Goal: Find specific page/section: Find specific page/section

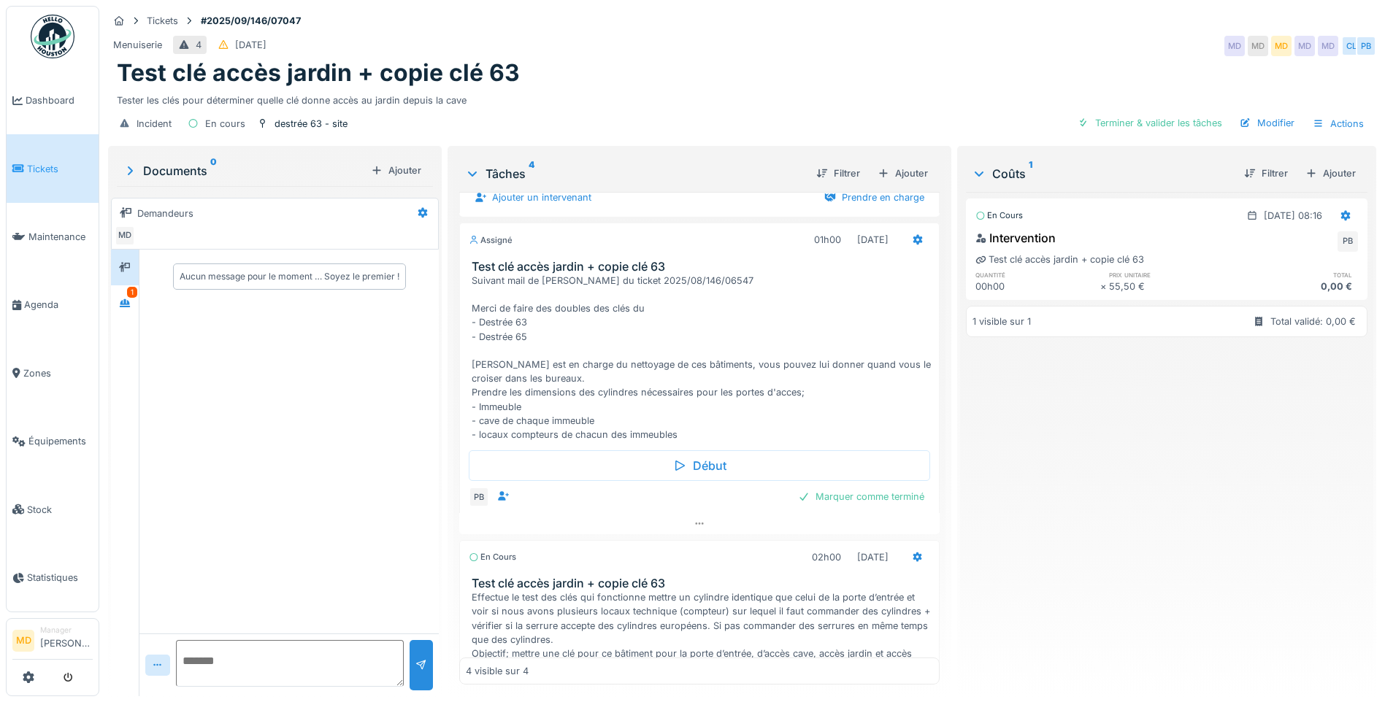
scroll to position [242, 0]
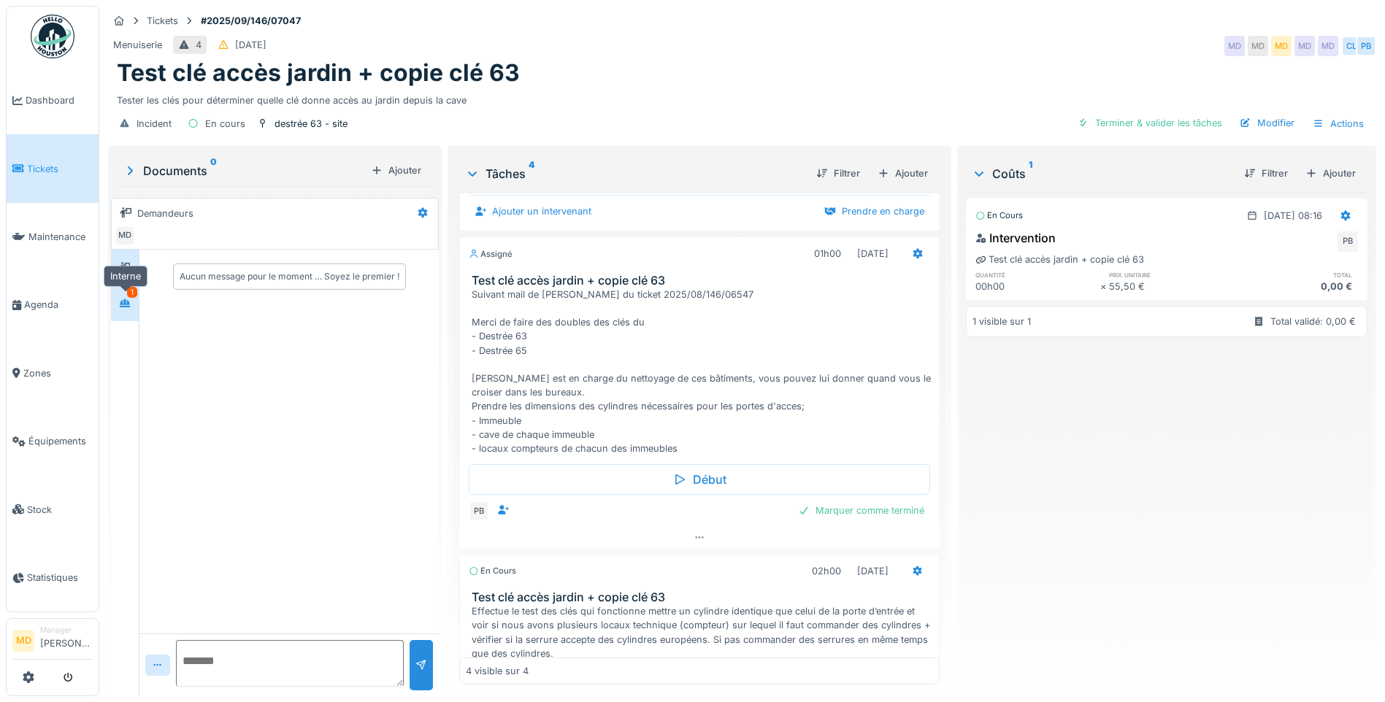
click at [127, 311] on div at bounding box center [125, 303] width 22 height 18
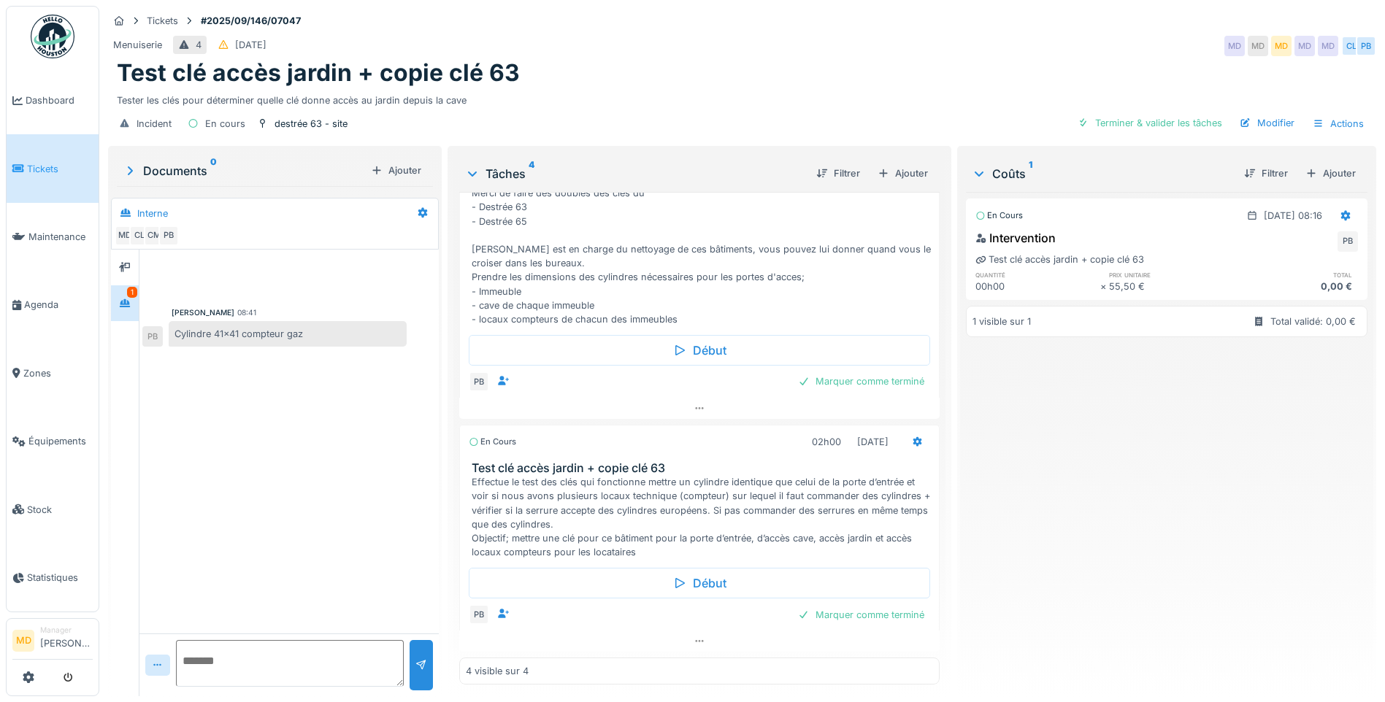
scroll to position [387, 0]
click at [134, 269] on div at bounding box center [125, 268] width 22 height 18
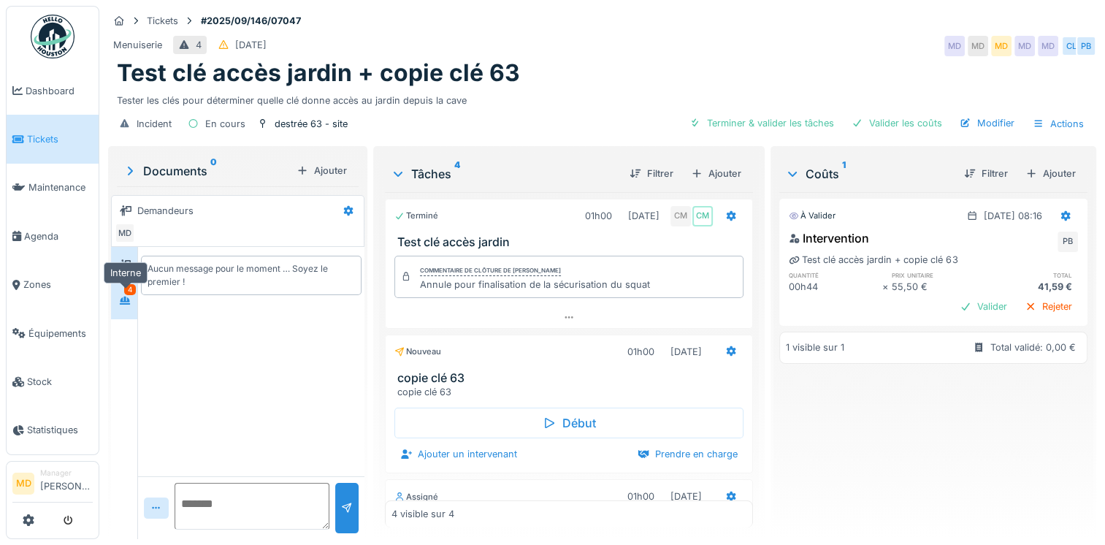
click at [126, 299] on icon at bounding box center [125, 300] width 10 height 8
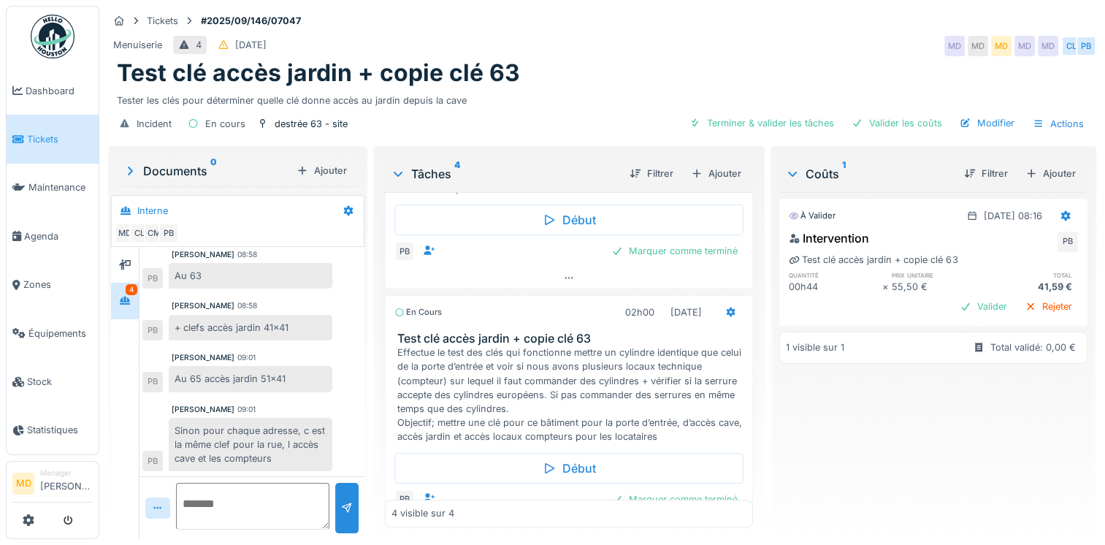
scroll to position [555, 0]
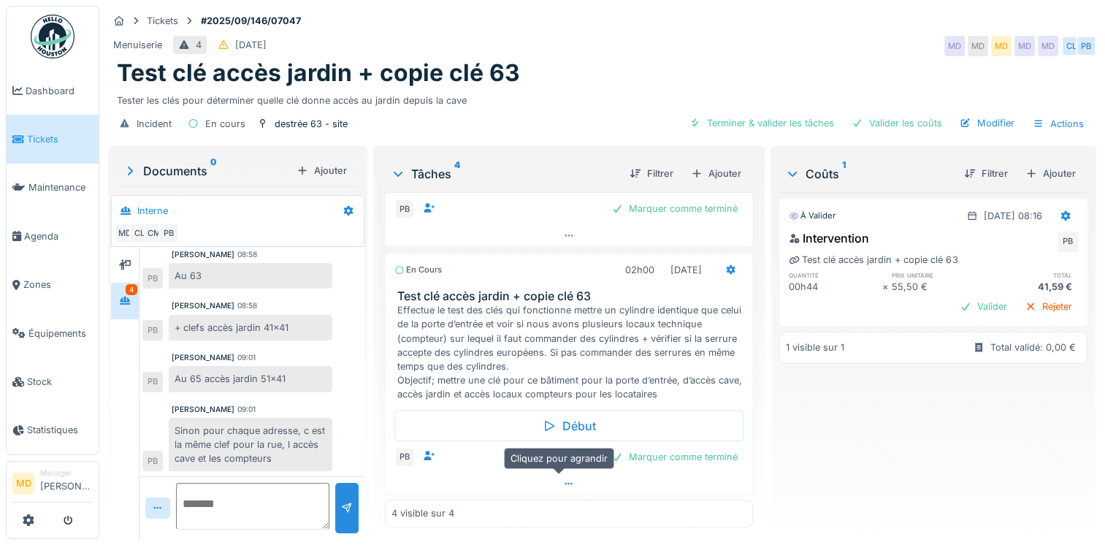
click at [563, 479] on icon at bounding box center [569, 483] width 12 height 9
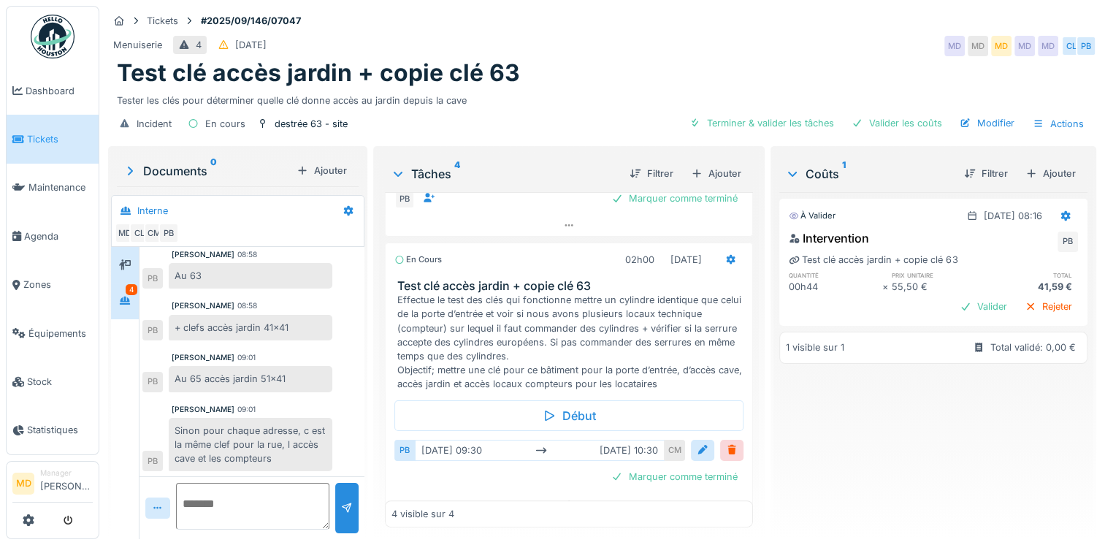
click at [127, 260] on icon at bounding box center [125, 264] width 12 height 9
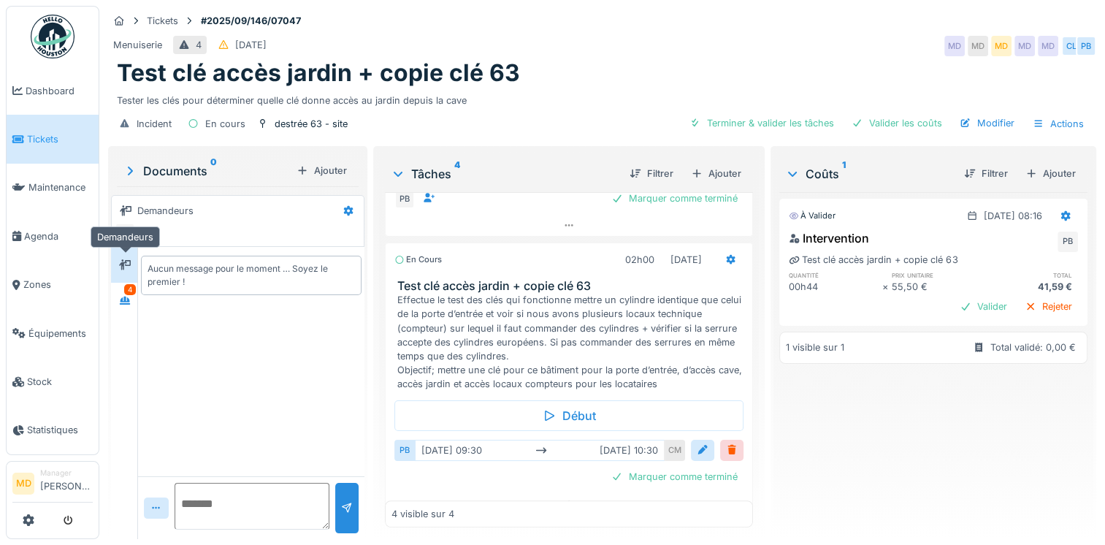
scroll to position [0, 0]
click at [129, 294] on div at bounding box center [125, 301] width 12 height 14
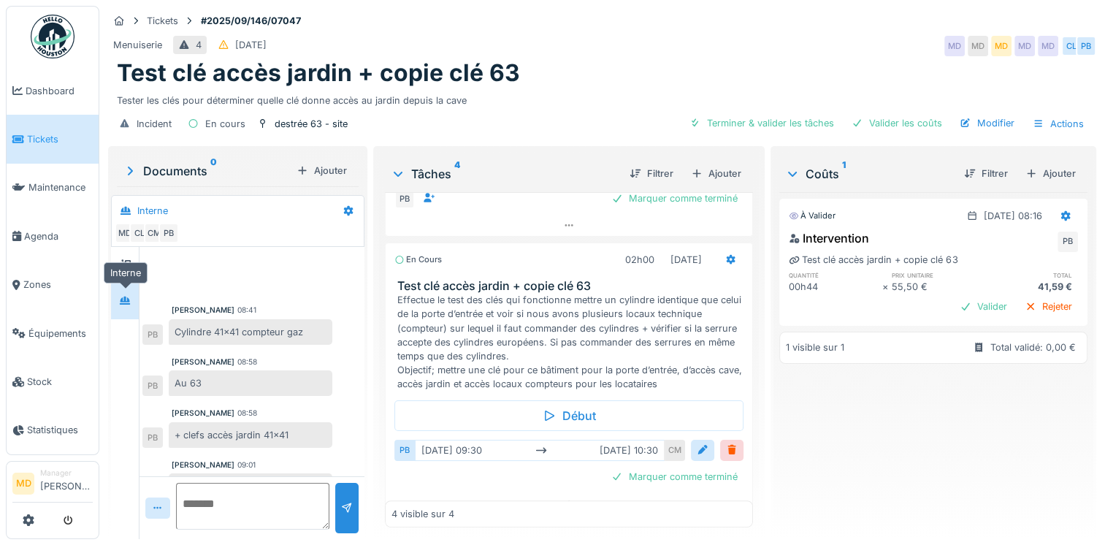
scroll to position [107, 0]
